Goal: Task Accomplishment & Management: Complete application form

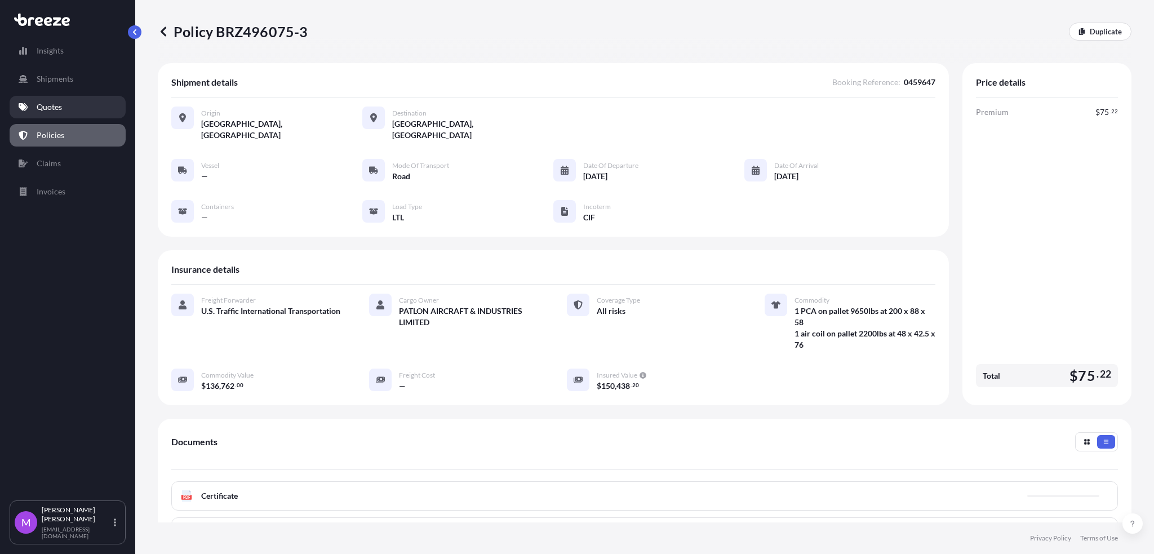
click at [74, 100] on link "Quotes" at bounding box center [68, 107] width 116 height 23
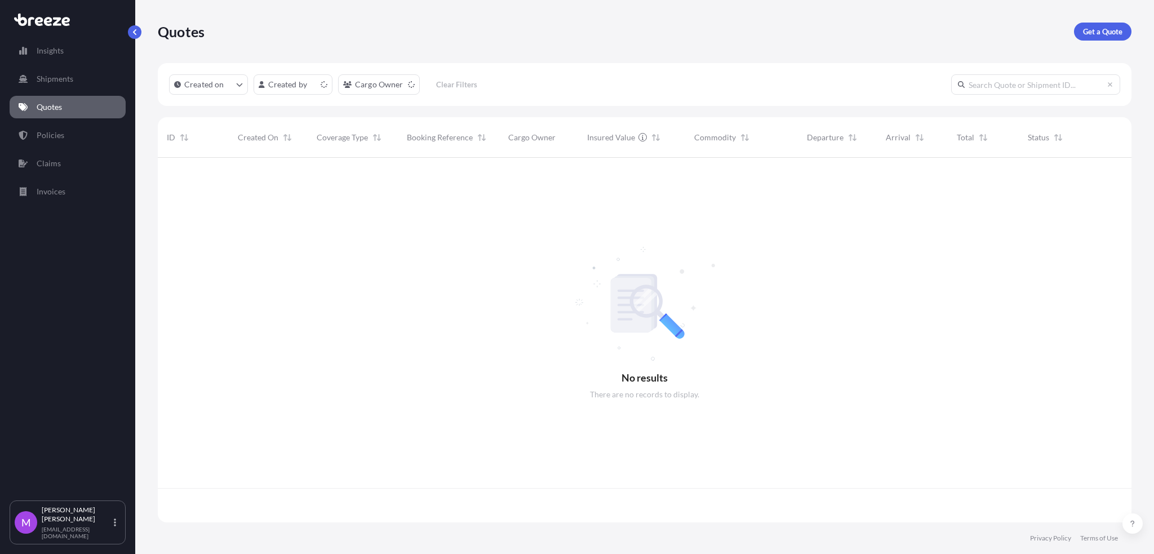
scroll to position [360, 962]
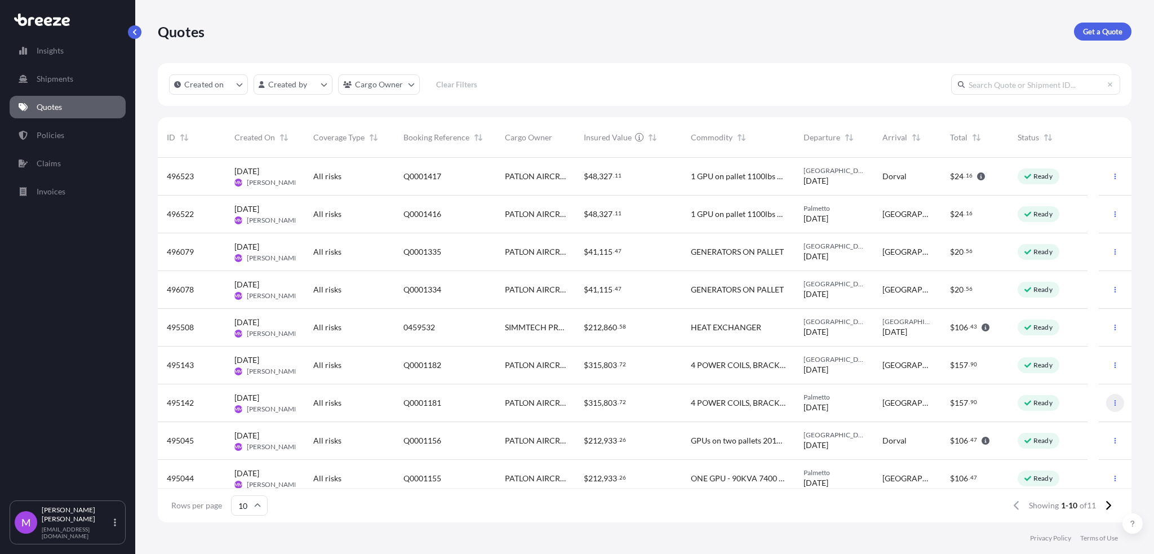
click at [1106, 410] on button "button" at bounding box center [1115, 403] width 18 height 18
click at [1061, 427] on p "Duplicate quote" at bounding box center [1059, 425] width 56 height 11
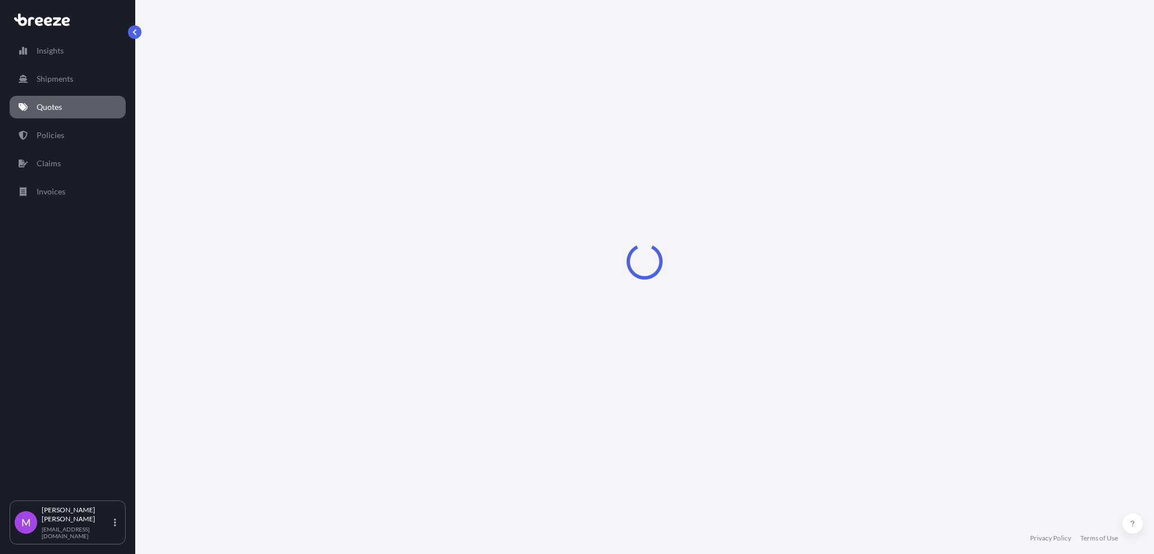
select select "Road"
select select "1"
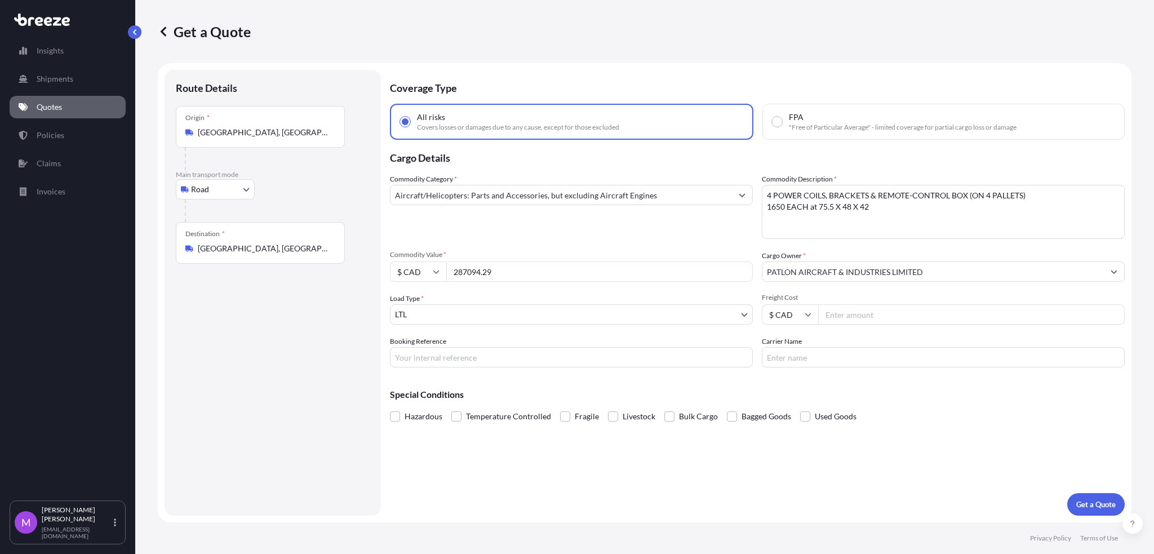
click at [474, 362] on input "Booking Reference" at bounding box center [571, 357] width 363 height 20
paste input "Q0001438"
type input "Q0001438"
drag, startPoint x: 894, startPoint y: 218, endPoint x: 941, endPoint y: 182, distance: 59.1
click at [751, 197] on div "Commodity Category * Aircraft/Helicopters: Parts and Accessories, but excluding…" at bounding box center [757, 271] width 735 height 194
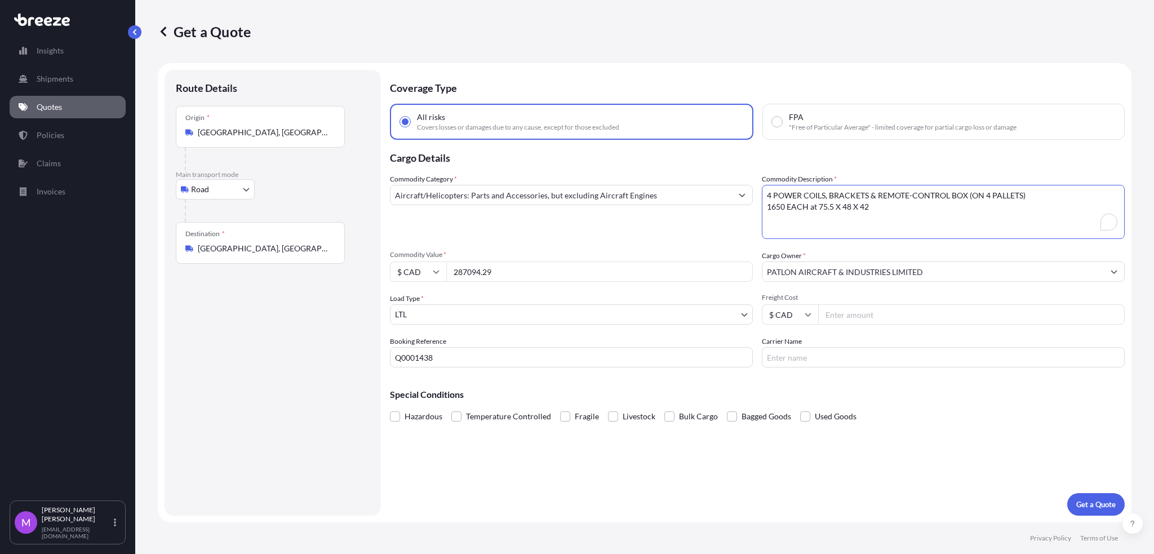
paste textarea "1 GPU/TRAILER on pallet at 1450lbs at 88 x 48 x 58"
type textarea "1 GPU/TRAILER on pallet at 1450lbs at 88 x 48 x 58"
drag, startPoint x: 510, startPoint y: 275, endPoint x: 839, endPoint y: 269, distance: 328.6
click at [430, 269] on div "$ CAD 287094.29" at bounding box center [571, 271] width 363 height 20
paste input "53987.71"
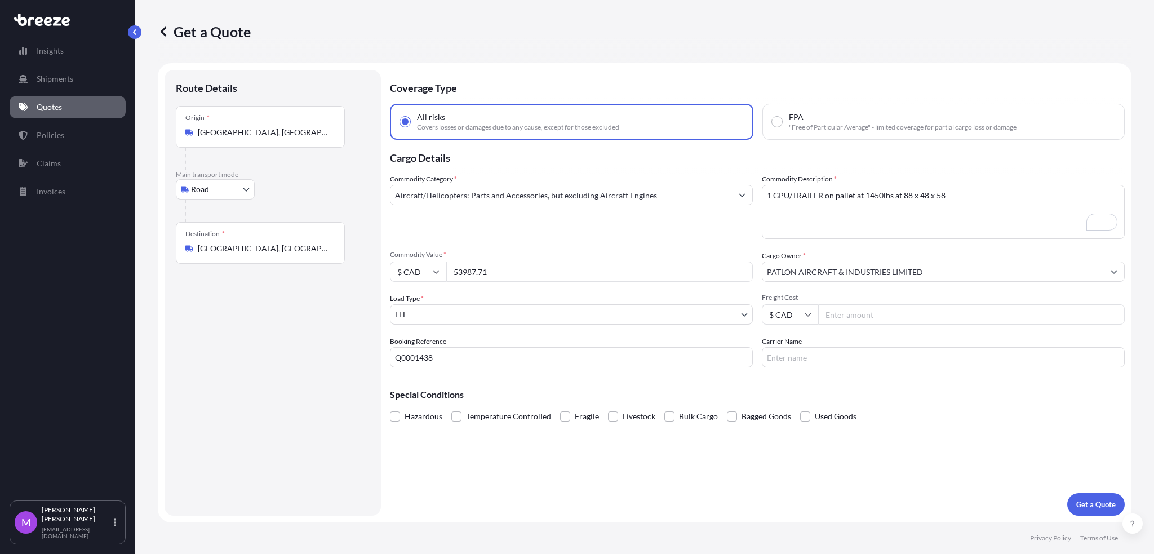
type input "53987.71"
click at [848, 491] on div "Coverage Type All risks Covers losses or damages due to any cause, except for t…" at bounding box center [757, 293] width 735 height 446
click at [1077, 508] on p "Get a Quote" at bounding box center [1095, 504] width 39 height 11
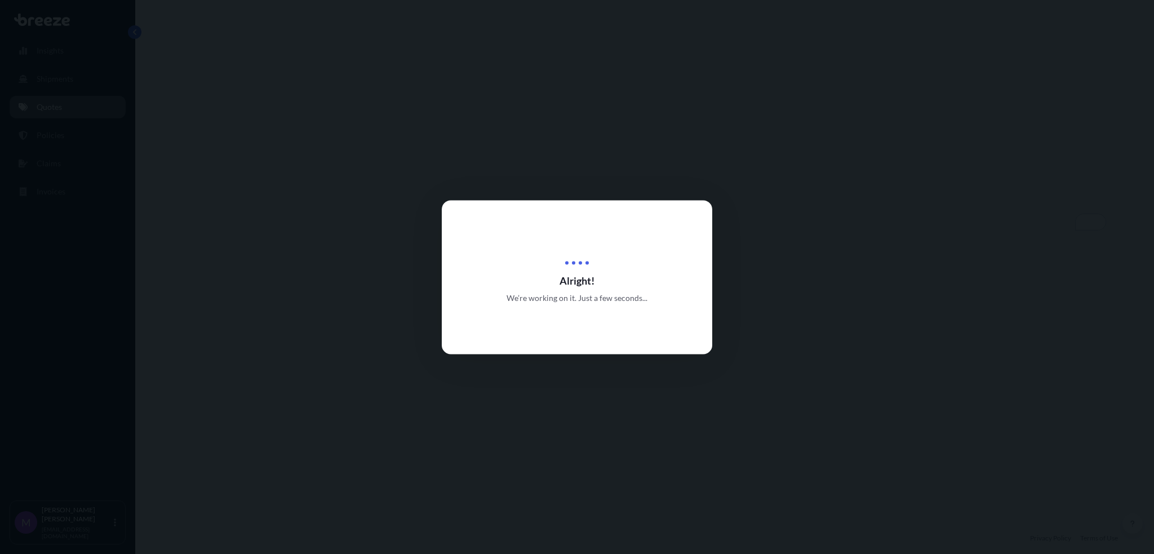
select select "Road"
select select "1"
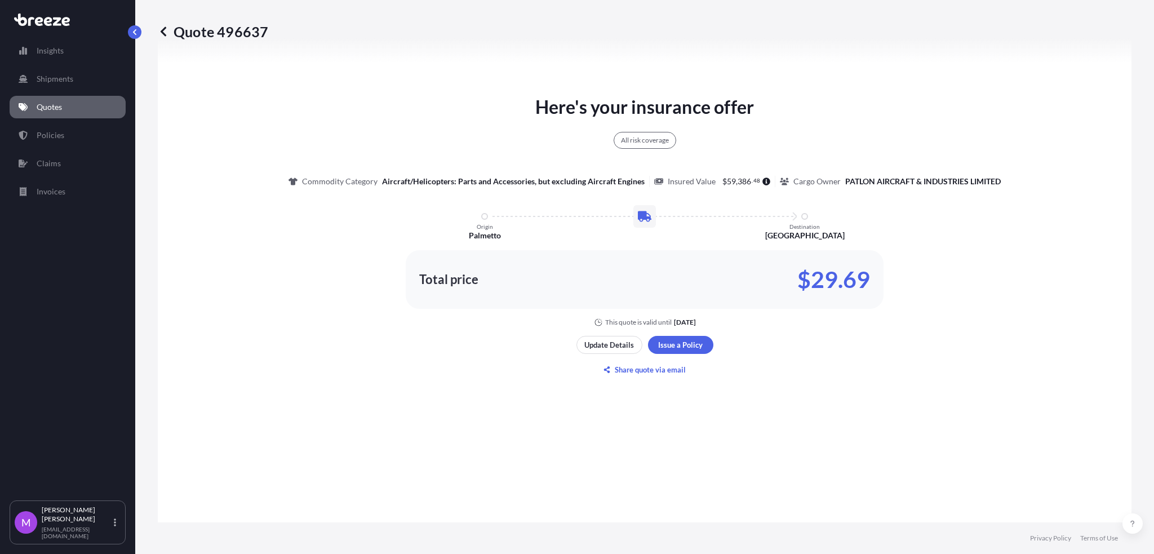
scroll to position [558, 0]
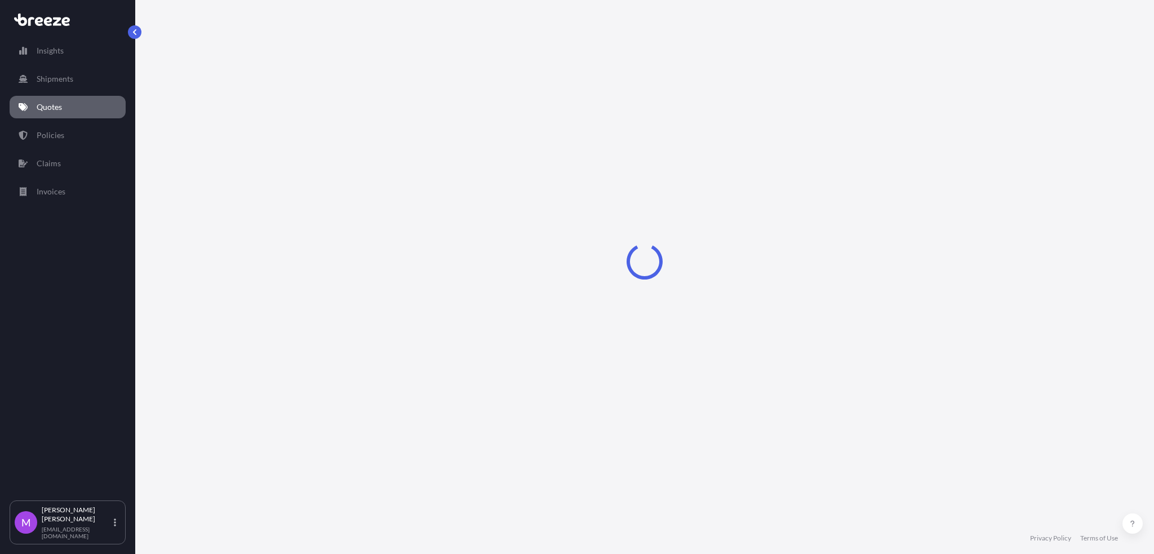
select select "Road"
select select "1"
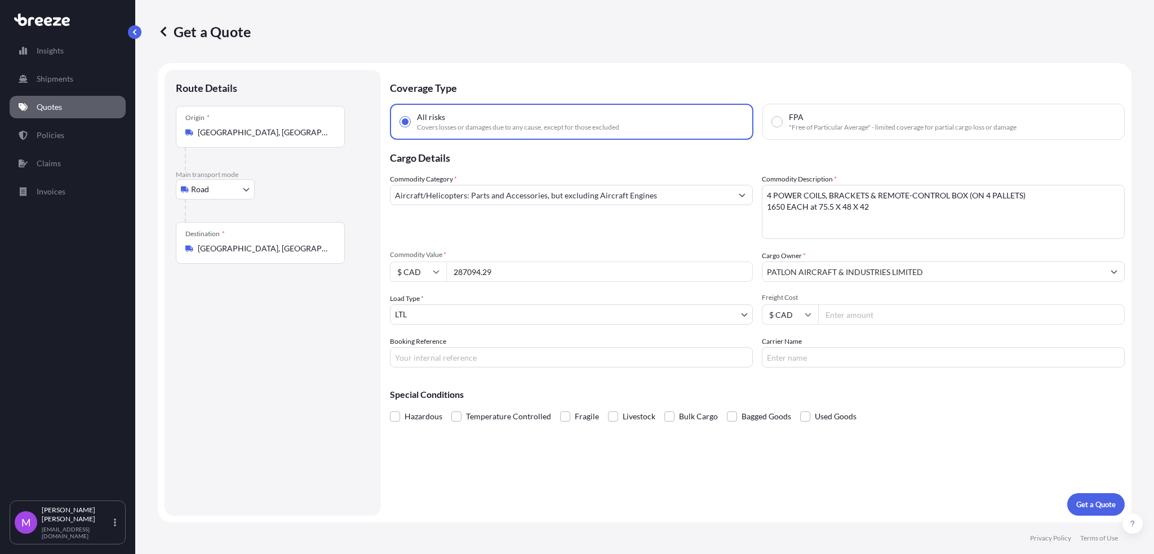
click at [68, 113] on link "Quotes" at bounding box center [68, 107] width 116 height 23
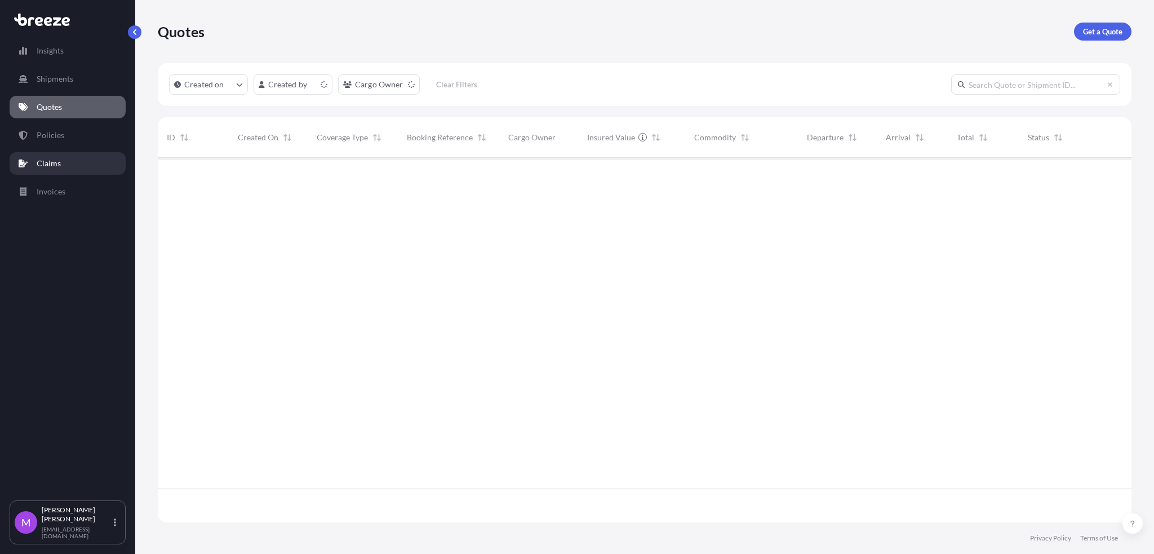
scroll to position [360, 962]
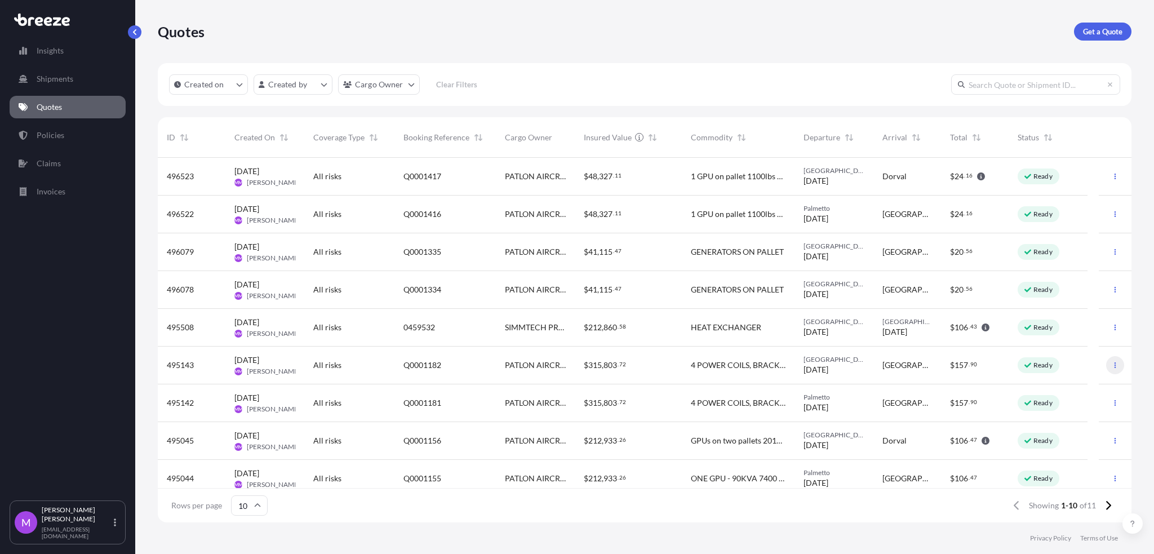
click at [1106, 366] on button "button" at bounding box center [1115, 365] width 18 height 18
click at [1064, 393] on link "Duplicate quote" at bounding box center [1054, 388] width 86 height 18
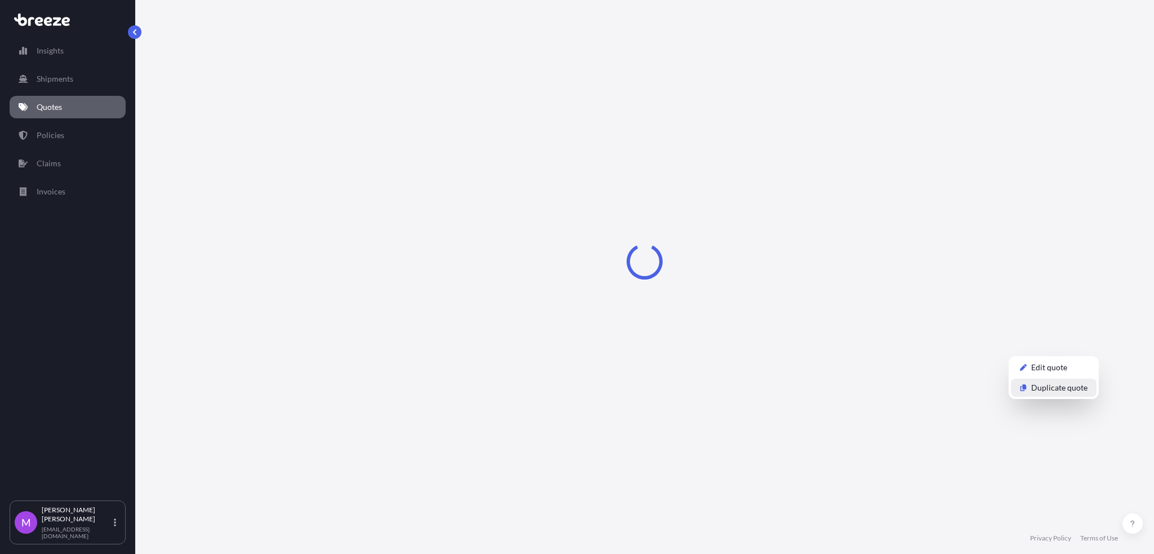
select select "Road"
select select "1"
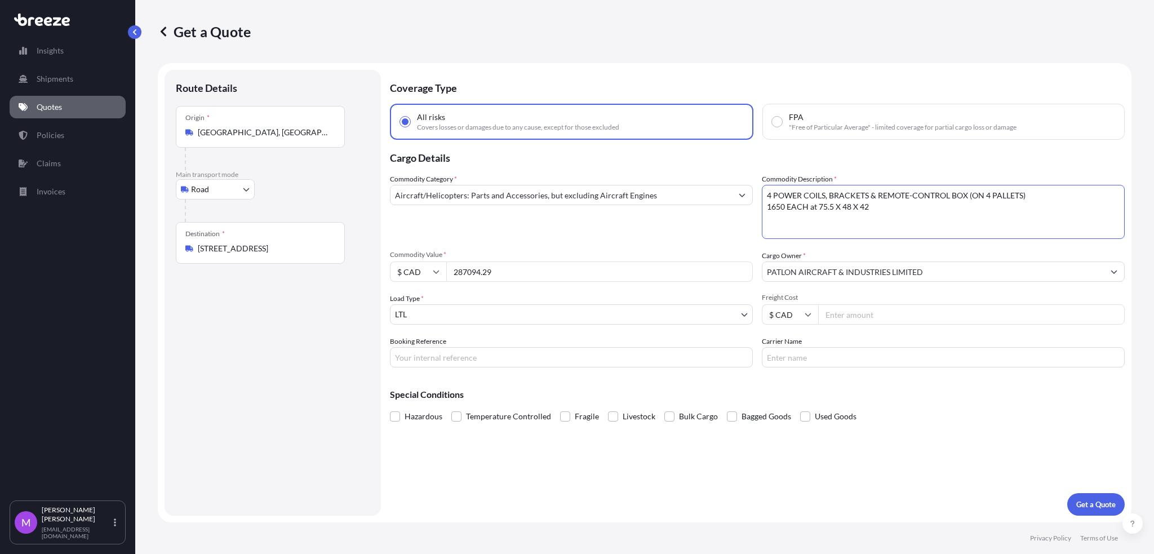
drag, startPoint x: 893, startPoint y: 215, endPoint x: 730, endPoint y: 184, distance: 165.9
click at [730, 184] on div "Commodity Category * Aircraft/Helicopters: Parts and Accessories, but excluding…" at bounding box center [757, 271] width 735 height 194
paste textarea "1 GPU/TRAILER on pallet at 1450lbs at 88 x 48 x 58"
type textarea "1 GPU/TRAILER on pallet at 1450lbs at 88 x 48 x 58"
drag, startPoint x: 472, startPoint y: 269, endPoint x: 409, endPoint y: 273, distance: 63.8
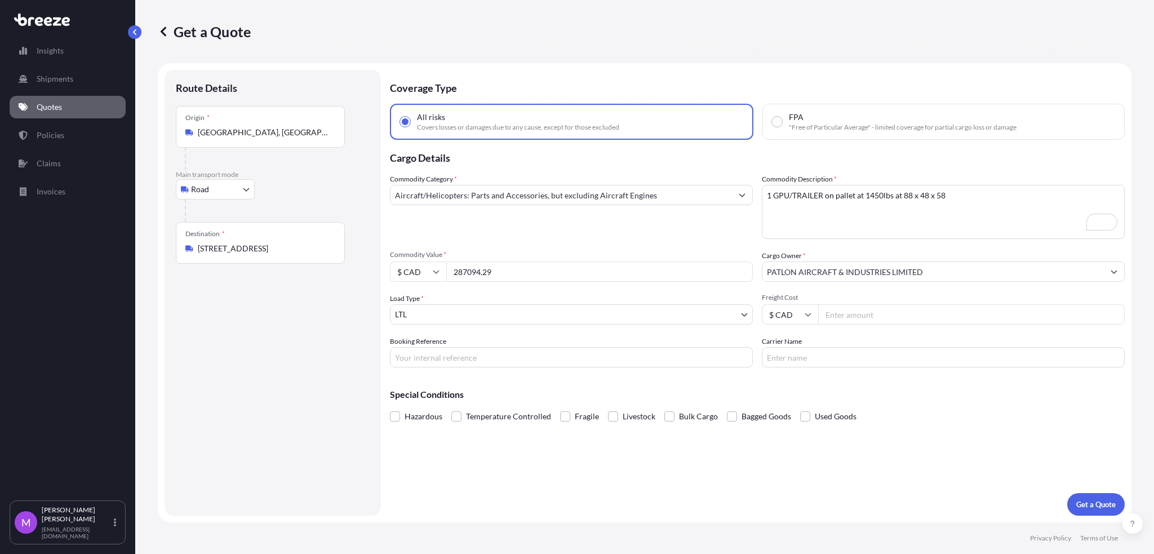
click at [409, 273] on div "$ CAD 287094.29" at bounding box center [571, 271] width 363 height 20
paste input "53987.71"
type input "53987.71"
click at [495, 382] on div "Special Conditions Hazardous Temperature Controlled Fragile Livestock Bulk Carg…" at bounding box center [757, 400] width 735 height 48
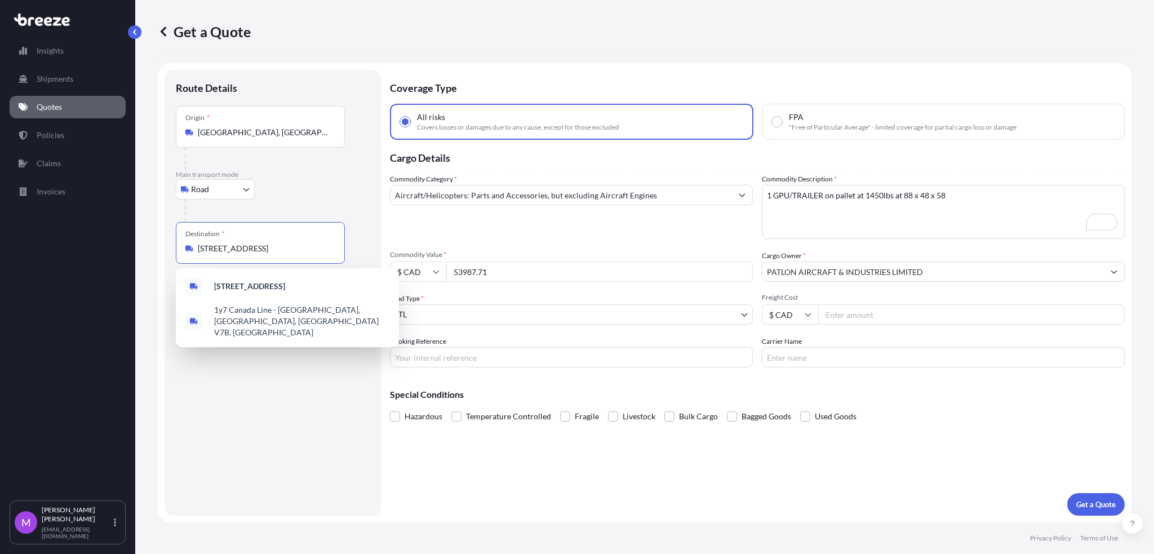
click at [268, 245] on input "[STREET_ADDRESS]" at bounding box center [264, 248] width 133 height 11
drag, startPoint x: 320, startPoint y: 254, endPoint x: 167, endPoint y: 245, distance: 152.5
click at [163, 242] on form "Route Details Place of loading Road Road Rail Origin * [GEOGRAPHIC_DATA], [GEOG…" at bounding box center [645, 292] width 974 height 459
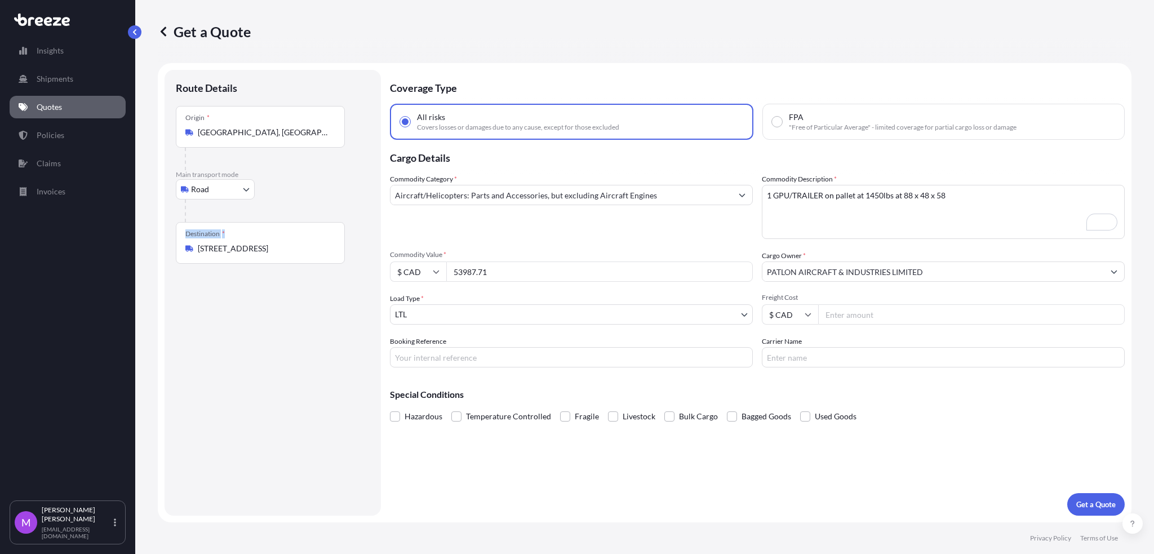
click at [295, 258] on div "Destination * [GEOGRAPHIC_DATA], [GEOGRAPHIC_DATA] V7B 1Y7, [GEOGRAPHIC_DATA]" at bounding box center [260, 243] width 169 height 42
click at [295, 254] on input "[STREET_ADDRESS]" at bounding box center [264, 248] width 133 height 11
drag, startPoint x: 282, startPoint y: 249, endPoint x: 183, endPoint y: 243, distance: 99.3
click at [183, 243] on div "Destination * [GEOGRAPHIC_DATA], [GEOGRAPHIC_DATA] V7B 1Y7, [GEOGRAPHIC_DATA]" at bounding box center [260, 243] width 169 height 42
click at [267, 301] on div "Route Details Place of loading Road Road Rail Origin * [GEOGRAPHIC_DATA], [GEOG…" at bounding box center [273, 292] width 194 height 423
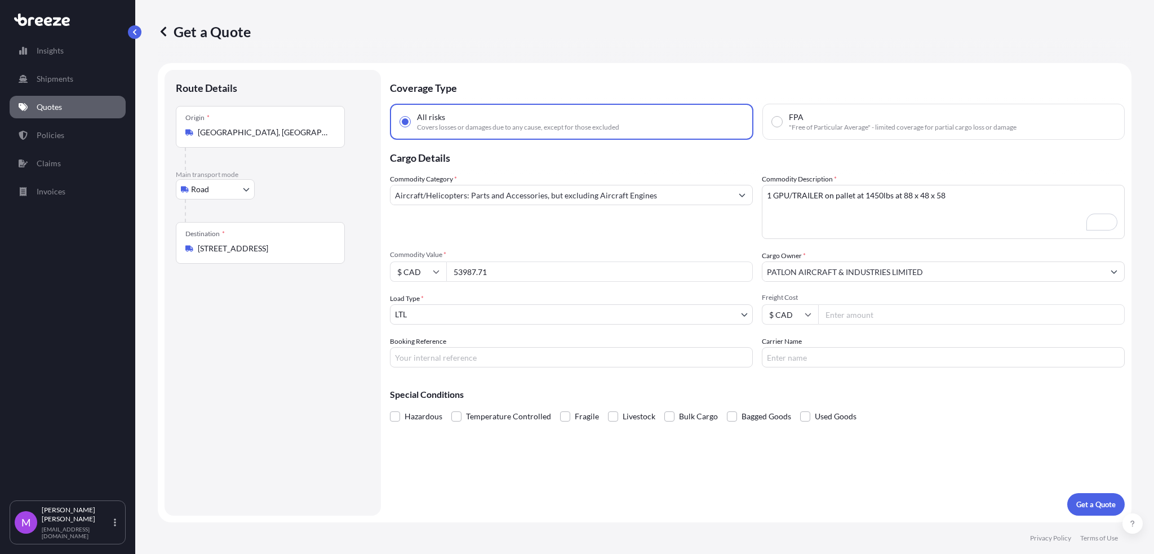
drag, startPoint x: 292, startPoint y: 256, endPoint x: 311, endPoint y: 258, distance: 18.7
click at [293, 255] on div "Destination * [GEOGRAPHIC_DATA], [GEOGRAPHIC_DATA] V7B 1Y7, [GEOGRAPHIC_DATA]" at bounding box center [260, 243] width 169 height 42
click at [293, 254] on input "[STREET_ADDRESS]" at bounding box center [264, 248] width 133 height 11
drag, startPoint x: 296, startPoint y: 251, endPoint x: 190, endPoint y: 250, distance: 106.5
click at [190, 250] on div "Destination * [GEOGRAPHIC_DATA], [GEOGRAPHIC_DATA] V7B 1Y7, [GEOGRAPHIC_DATA]" at bounding box center [260, 243] width 169 height 42
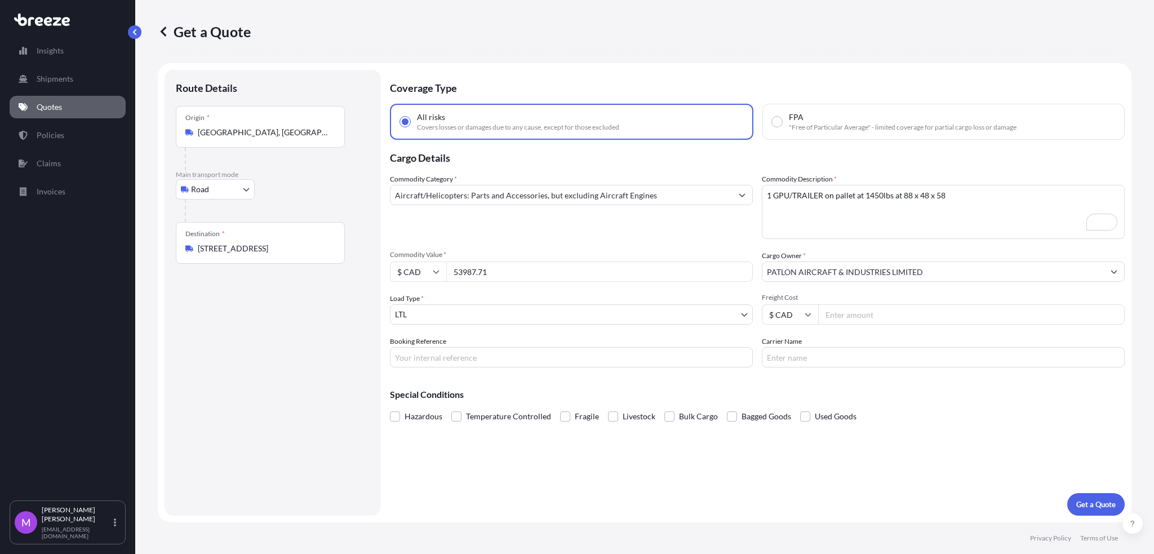
click at [314, 247] on input "[STREET_ADDRESS]" at bounding box center [264, 248] width 133 height 11
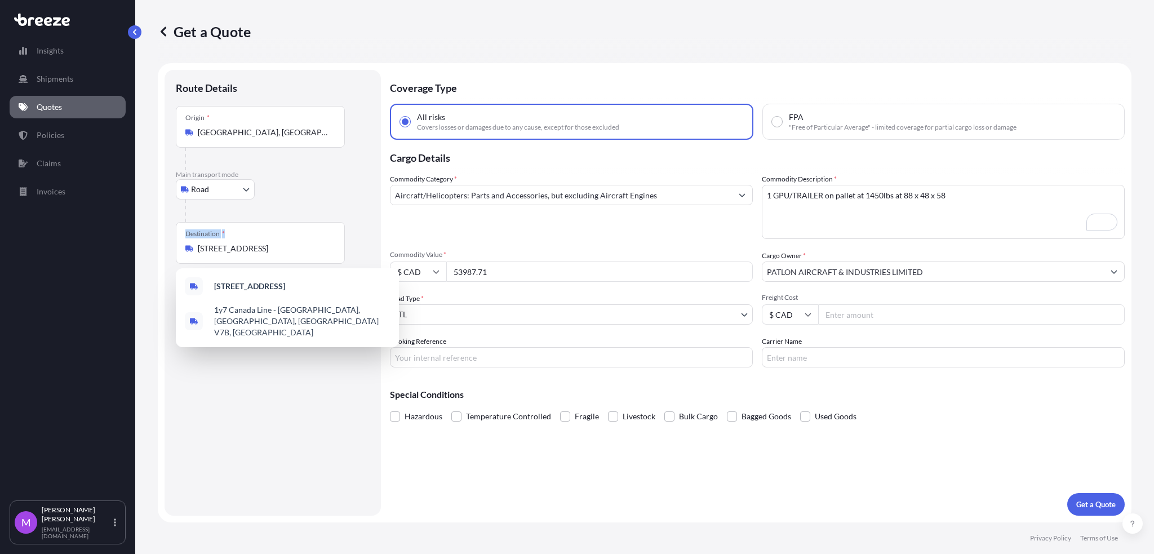
drag, startPoint x: 330, startPoint y: 245, endPoint x: 161, endPoint y: 239, distance: 169.7
click at [161, 239] on form "Route Details Place of loading Road Road Rail Origin * [GEOGRAPHIC_DATA], [GEOG…" at bounding box center [645, 292] width 974 height 459
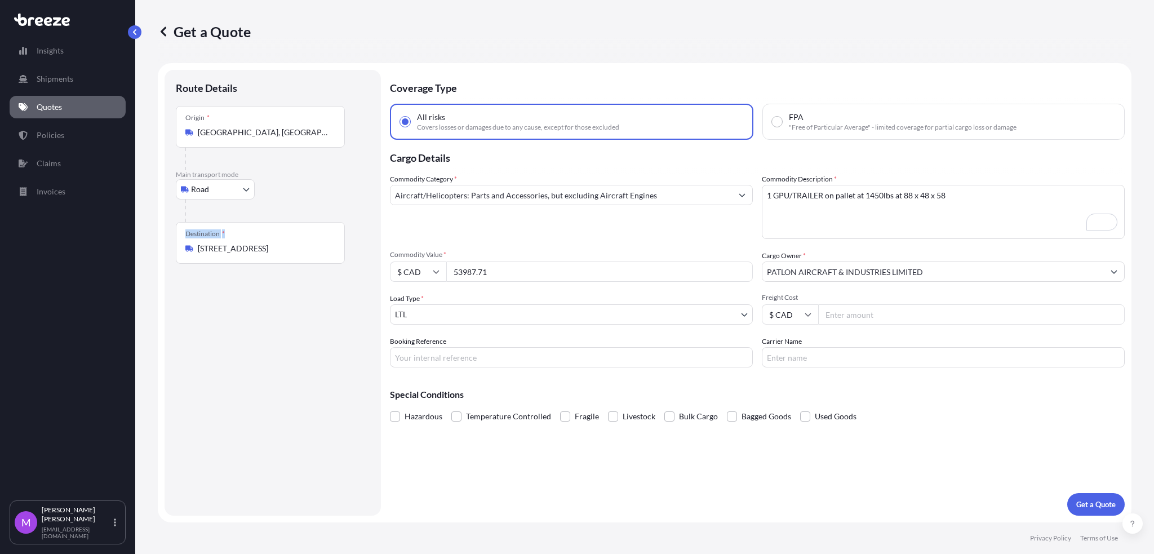
click at [253, 251] on input "[STREET_ADDRESS]" at bounding box center [264, 248] width 133 height 11
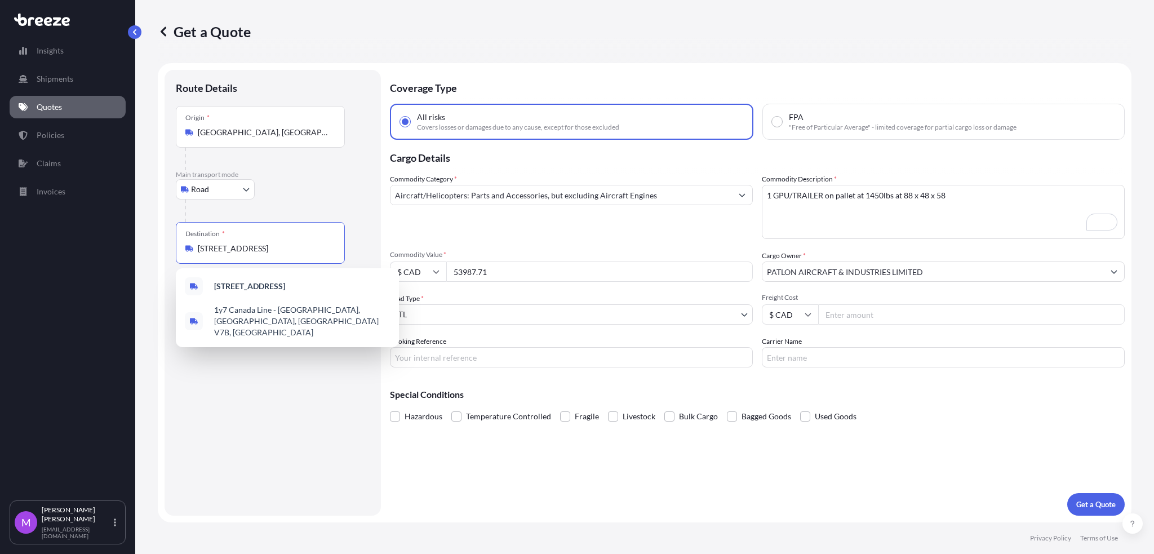
click at [253, 248] on input "[STREET_ADDRESS]" at bounding box center [264, 248] width 133 height 11
click at [255, 249] on input "[STREET_ADDRESS]" at bounding box center [264, 248] width 133 height 11
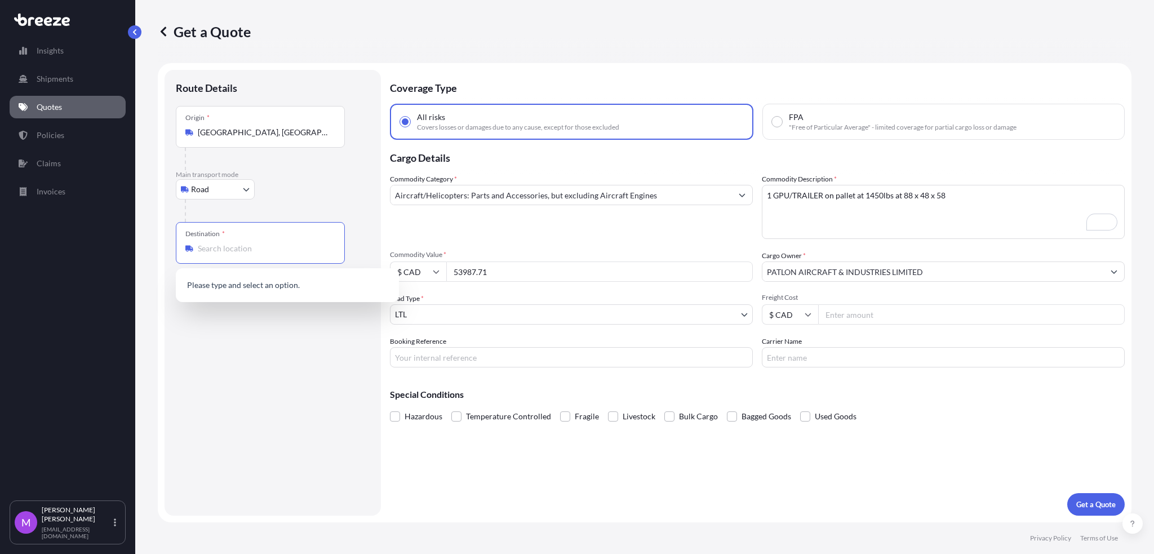
paste input "CALGARY AB T2E 7C6"
click at [295, 300] on div "[GEOGRAPHIC_DATA], AB T2E 7C6, [GEOGRAPHIC_DATA]" at bounding box center [287, 288] width 223 height 41
click at [240, 303] on div "[GEOGRAPHIC_DATA], AB T2E 7C6, [GEOGRAPHIC_DATA]" at bounding box center [287, 288] width 223 height 41
click at [238, 296] on div "[GEOGRAPHIC_DATA], AB T2E 7C6, [GEOGRAPHIC_DATA]" at bounding box center [287, 289] width 214 height 32
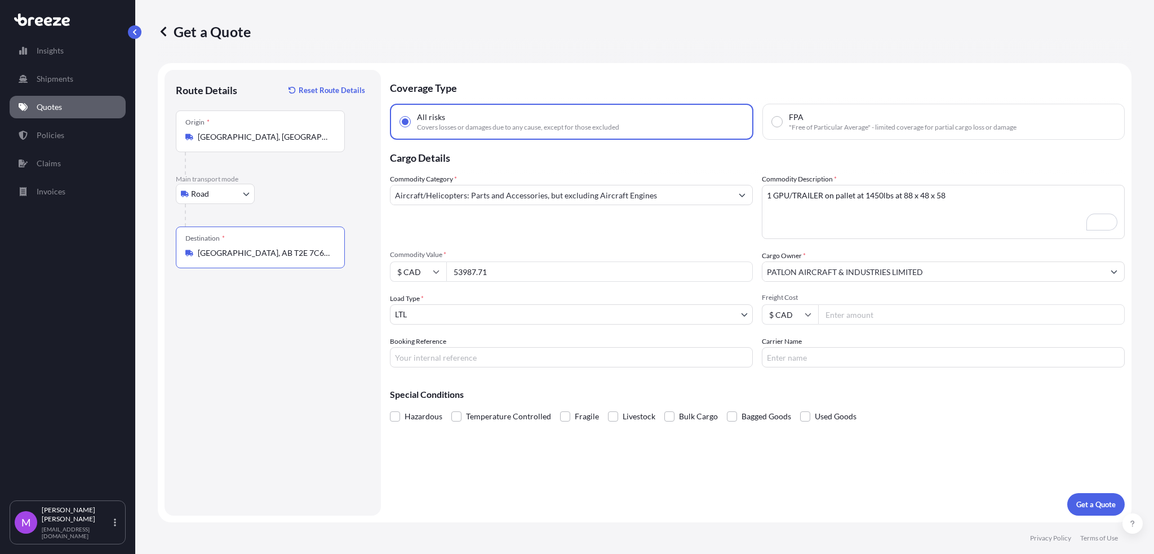
type input "[GEOGRAPHIC_DATA], AB T2E 7C6, [GEOGRAPHIC_DATA]"
click at [265, 397] on div "Route Details Reset Route Details Place of loading Road Road Rail Origin * [GEO…" at bounding box center [273, 292] width 194 height 423
click at [509, 356] on input "Booking Reference" at bounding box center [571, 357] width 363 height 20
click at [454, 359] on input "Booking Reference" at bounding box center [571, 357] width 363 height 20
paste input "Q0001439"
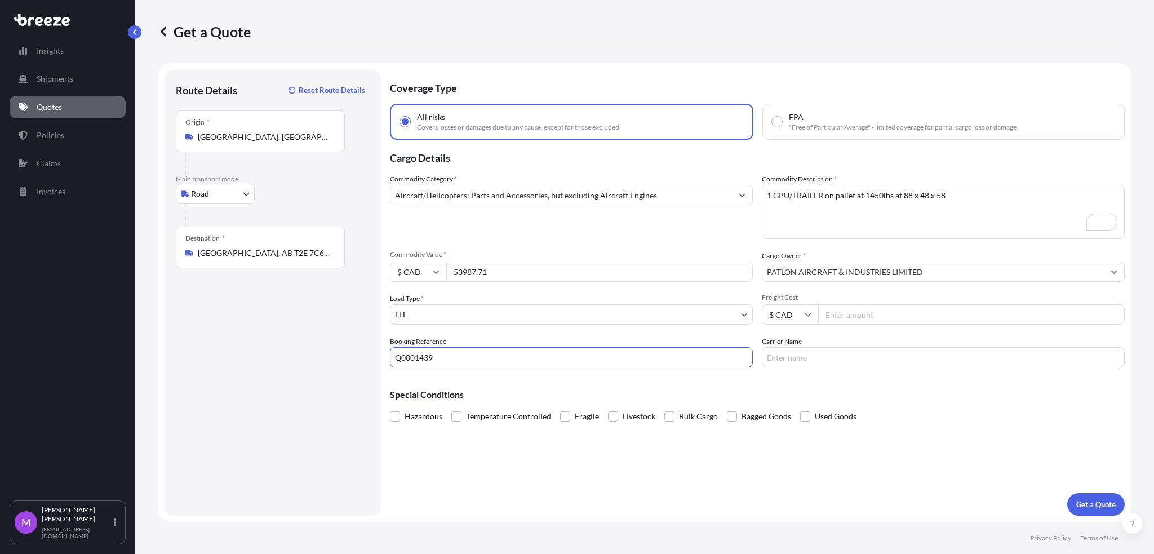
type input "Q0001439"
click at [753, 495] on div "Coverage Type All risks Covers losses or damages due to any cause, except for t…" at bounding box center [757, 293] width 735 height 446
click at [1095, 503] on p "Get a Quote" at bounding box center [1095, 504] width 39 height 11
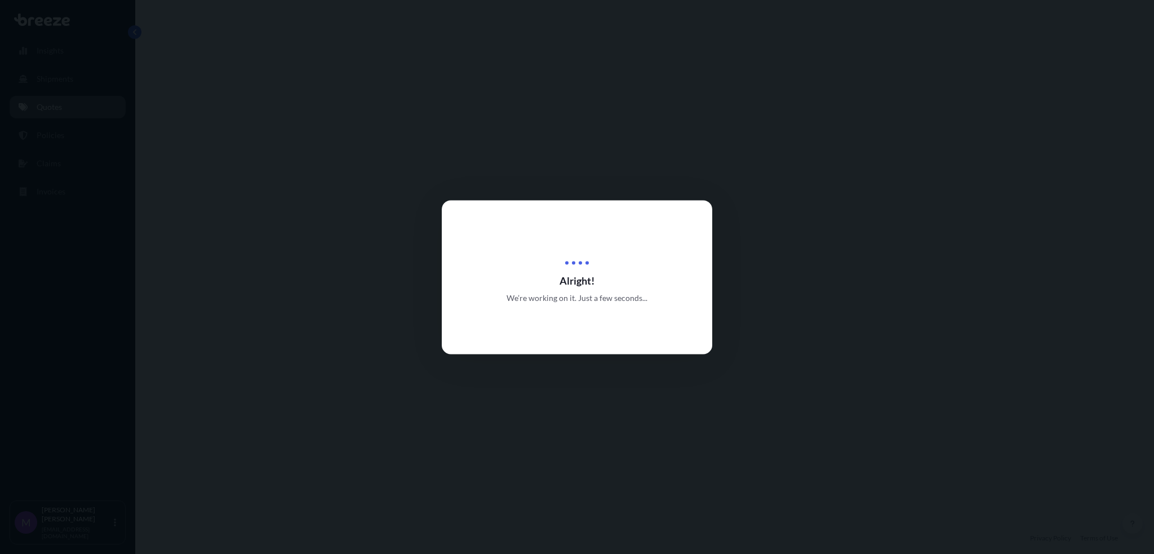
select select "Road"
select select "1"
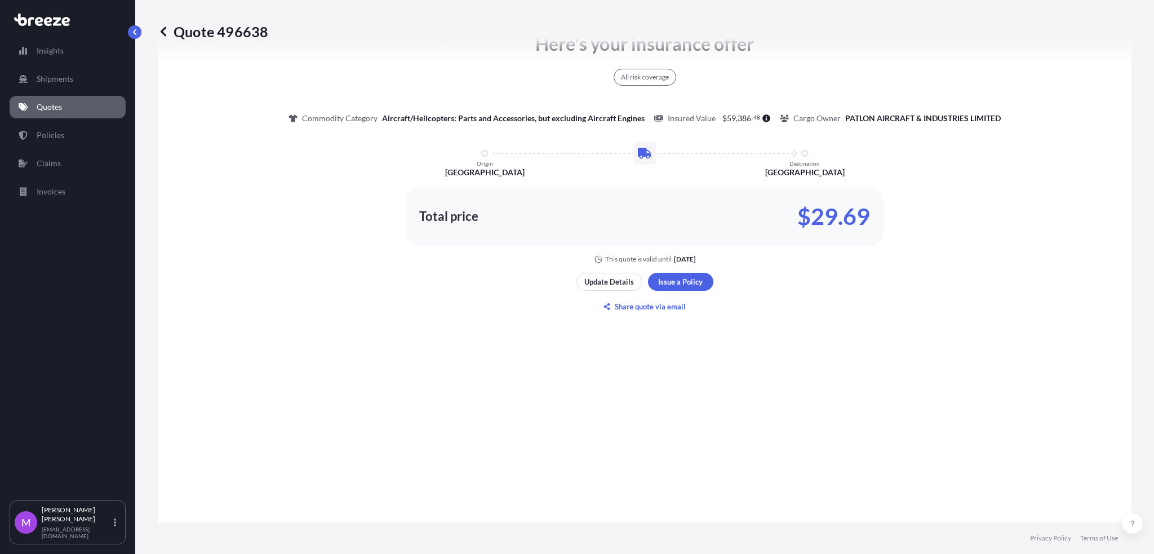
scroll to position [621, 0]
